Goal: Task Accomplishment & Management: Manage account settings

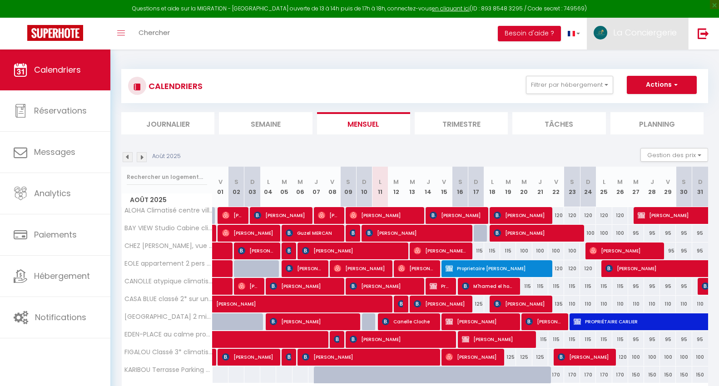
click at [636, 37] on span "La Conciergerie" at bounding box center [645, 32] width 64 height 11
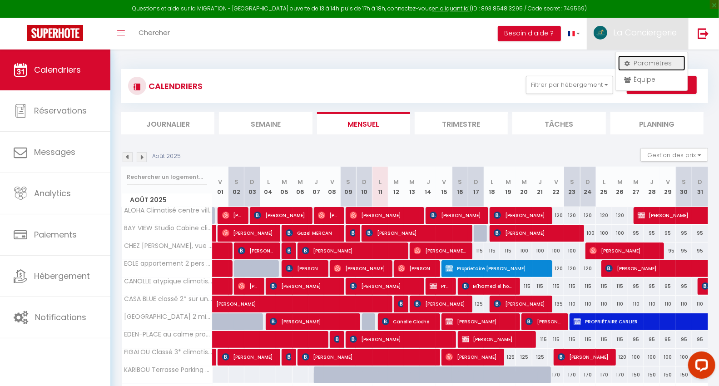
click at [626, 60] on icon at bounding box center [627, 63] width 6 height 6
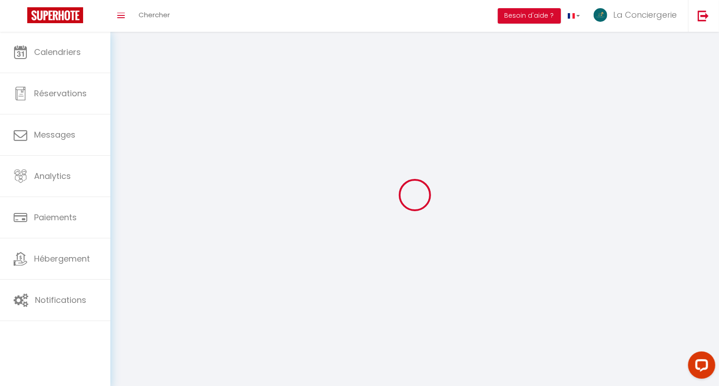
type input "La Conciergerie"
type input "13"
type input "0664805559"
type input "[STREET_ADDRESS][PERSON_NAME]"
type input "83640"
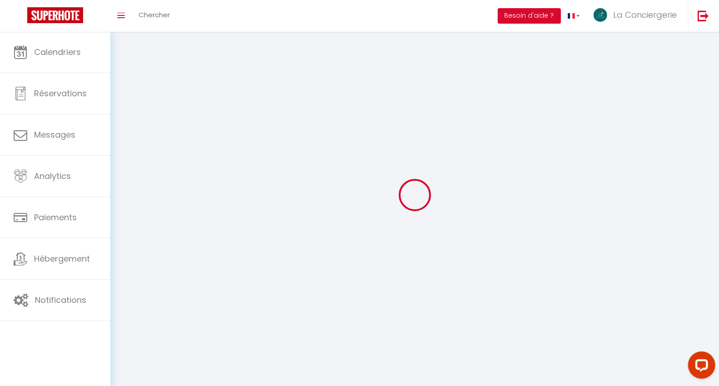
type input "Saint Zacharie"
type input "OkEuEkCcbmyVfel8lBLtVm4Z2"
type input "3eaNEBjtv5NKGjl5F6TfXaBNC"
type input "[URL][DOMAIN_NAME]"
select select "1"
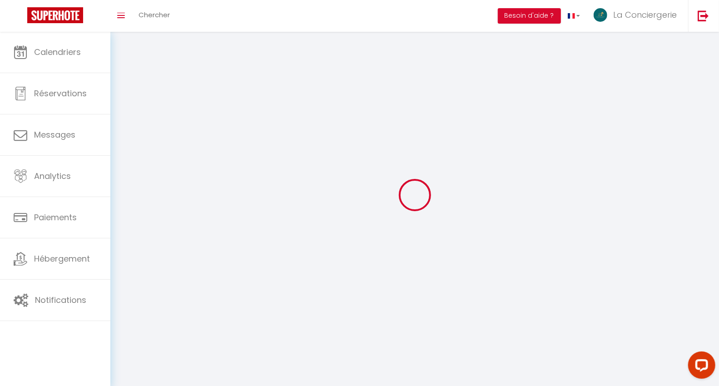
select select "28"
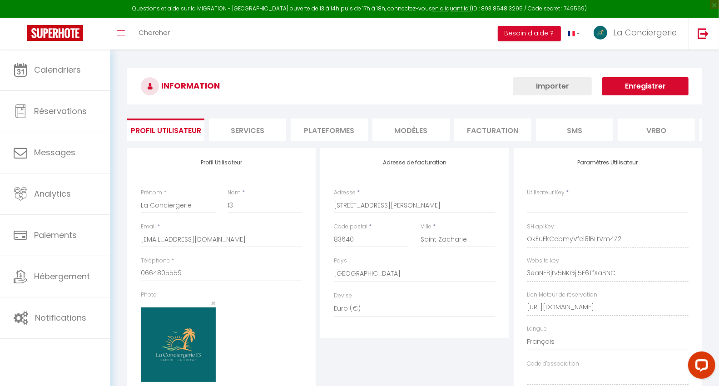
type input "OkEuEkCcbmyVfel8lBLtVm4Z2"
type input "3eaNEBjtv5NKGjl5F6TfXaBNC"
type input "[URL][DOMAIN_NAME]"
select select "fr"
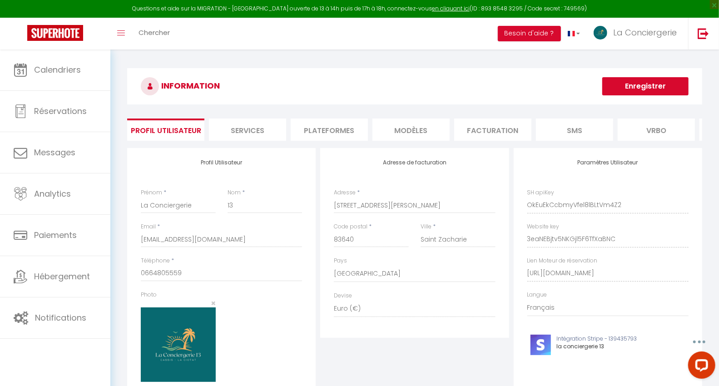
click at [315, 126] on li "Plateformes" at bounding box center [329, 130] width 77 height 22
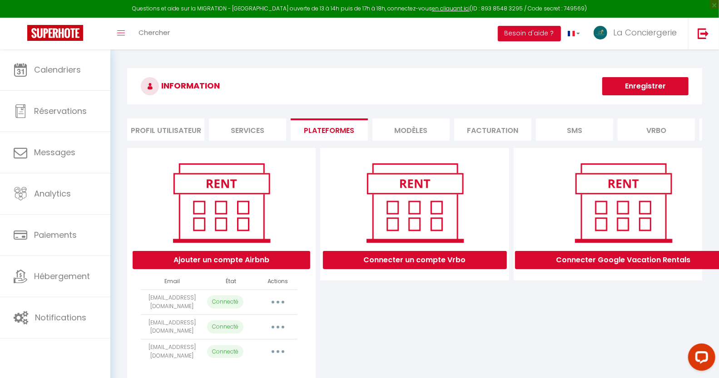
click at [168, 134] on li "Profil Utilisateur" at bounding box center [165, 130] width 77 height 22
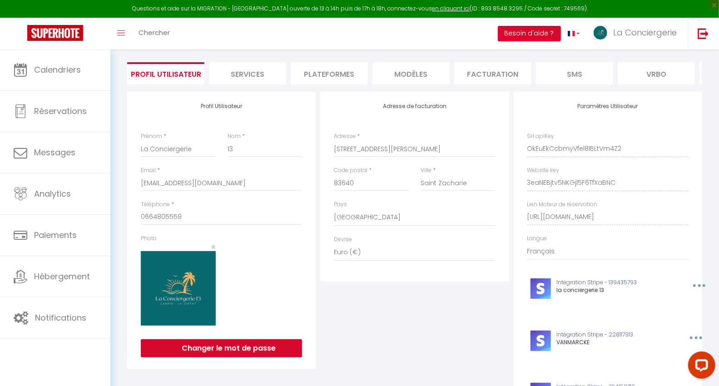
scroll to position [151, 0]
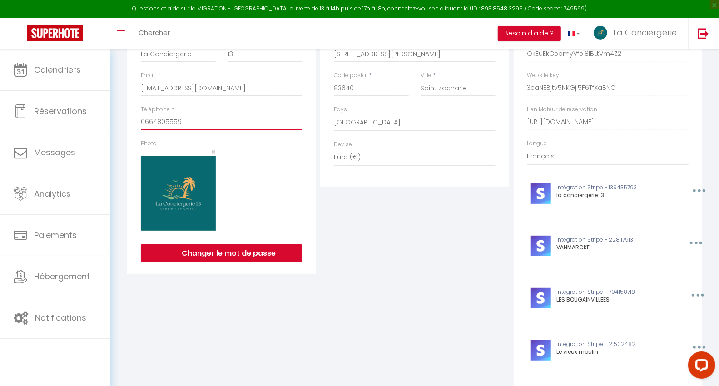
drag, startPoint x: 201, startPoint y: 128, endPoint x: 126, endPoint y: 128, distance: 75.0
